Goal: Find contact information: Find contact information

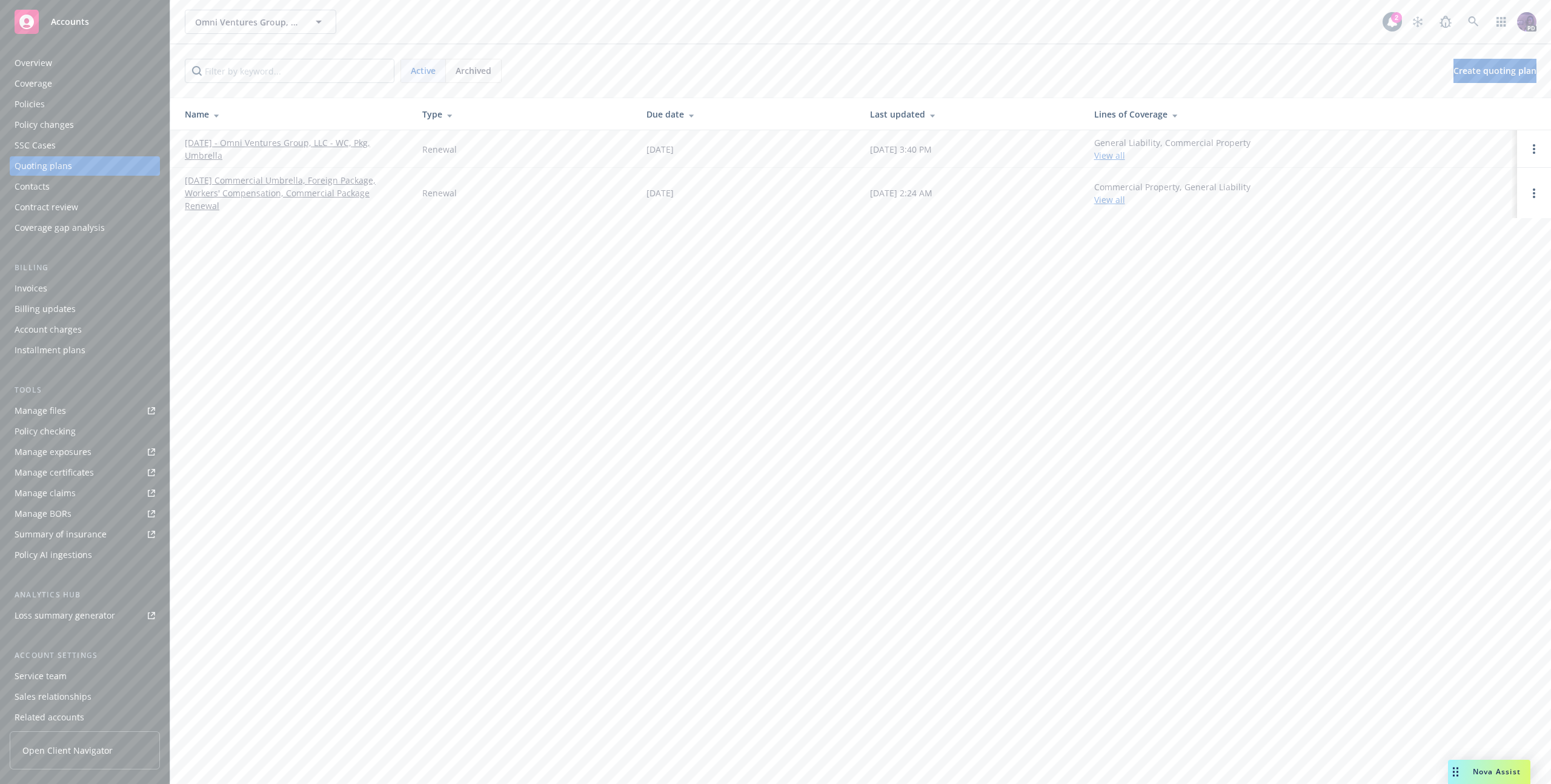
click at [611, 34] on div "Omni Ventures Group, LLC Omni Ventures Group, LLC 2 PD" at bounding box center [860, 22] width 1381 height 44
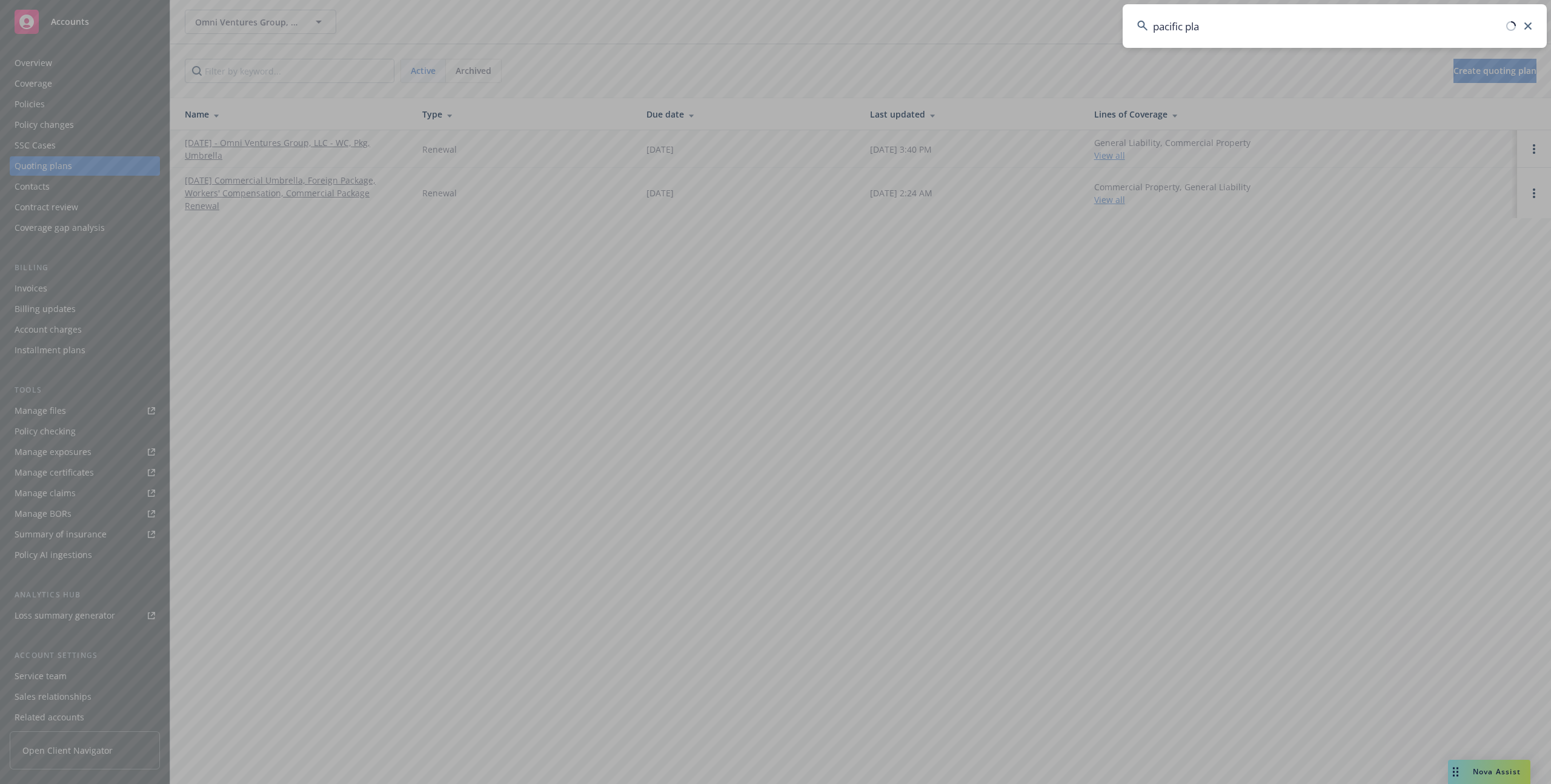
type input "pacific plas"
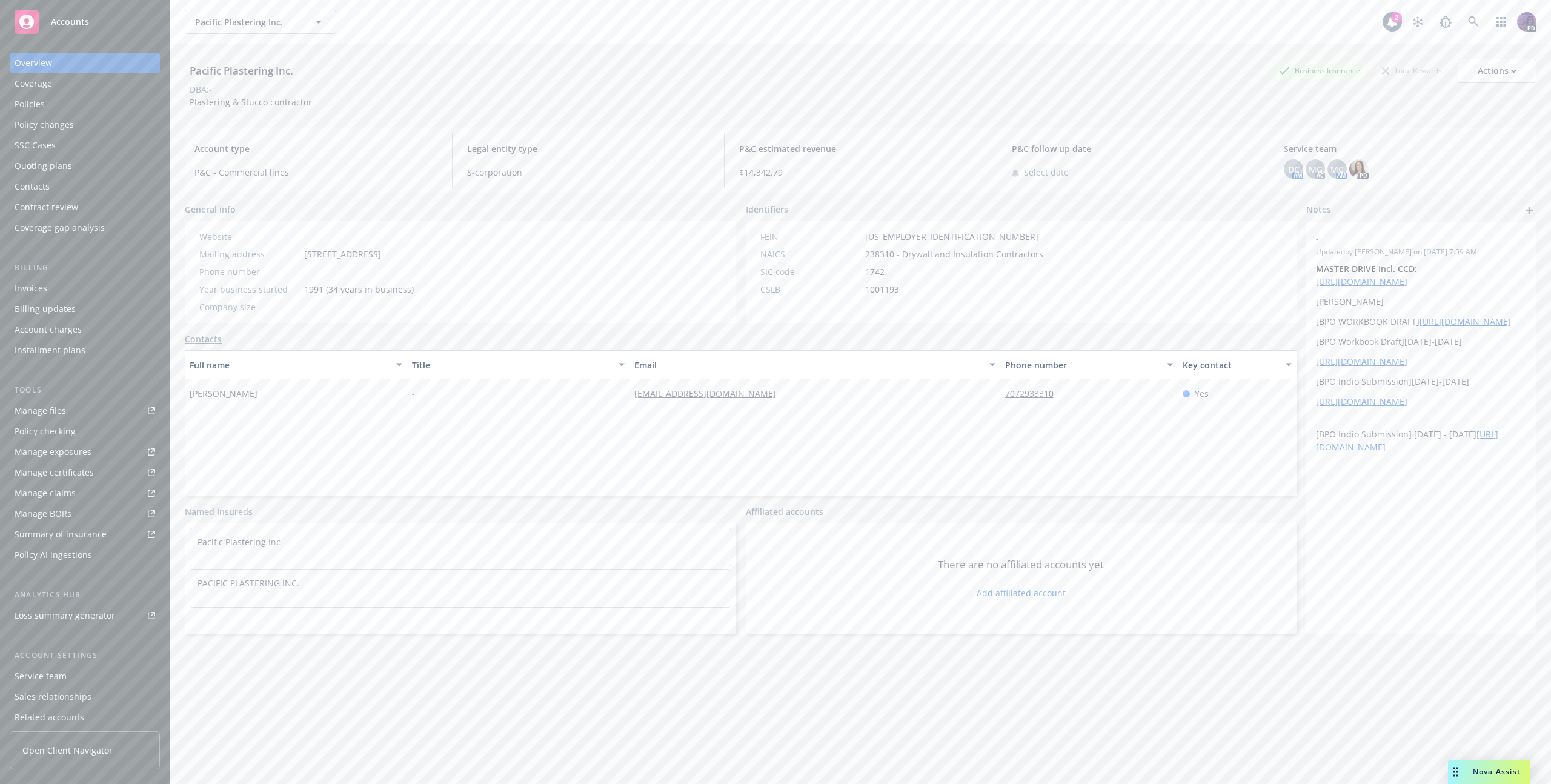
click at [67, 185] on div "Contacts" at bounding box center [85, 186] width 141 height 19
